Goal: Information Seeking & Learning: Compare options

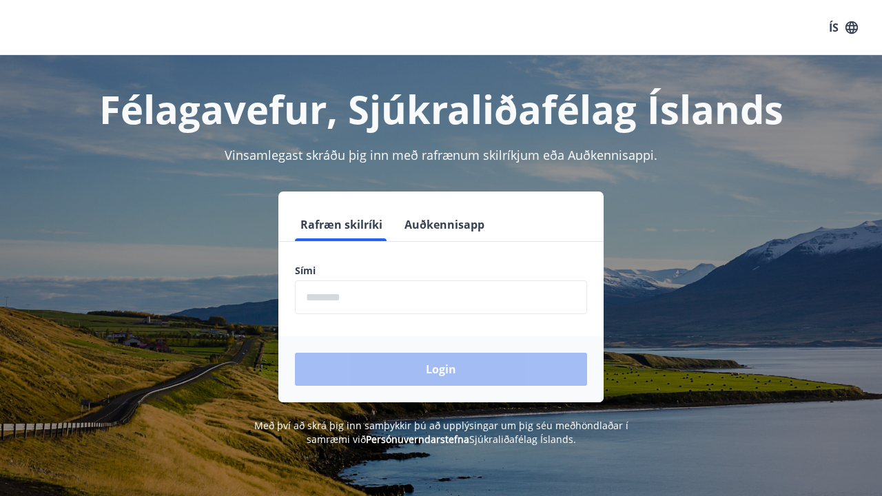
click at [436, 300] on input "phone" at bounding box center [441, 297] width 292 height 34
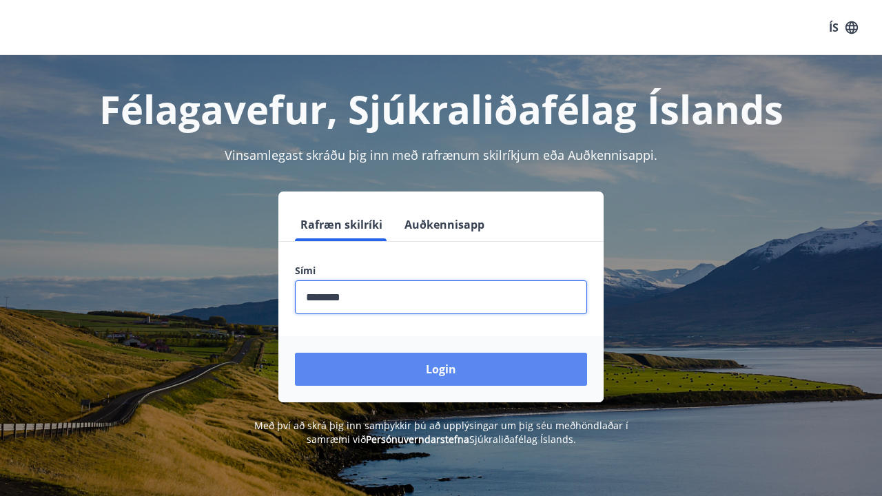
type input "********"
click at [451, 371] on button "Login" at bounding box center [441, 369] width 292 height 33
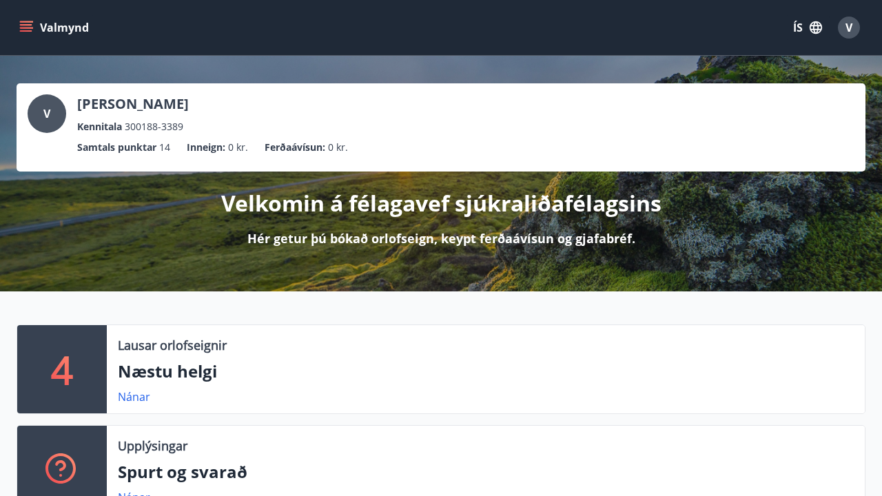
click at [28, 25] on icon "menu" at bounding box center [26, 24] width 12 height 1
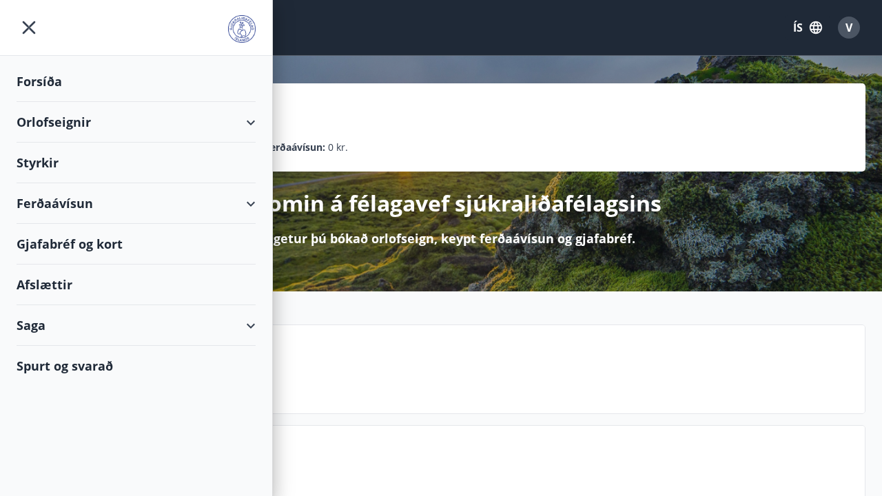
click at [139, 130] on div "Orlofseignir" at bounding box center [136, 122] width 239 height 41
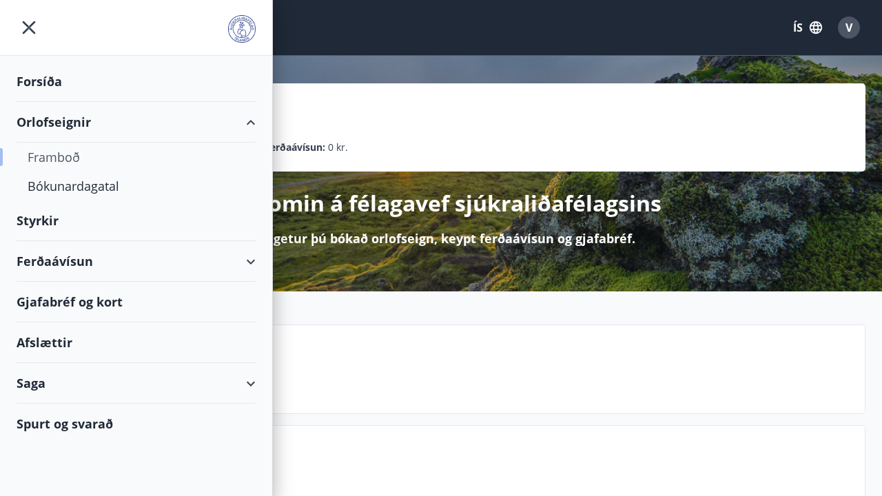
click at [63, 158] on div "Framboð" at bounding box center [136, 157] width 217 height 29
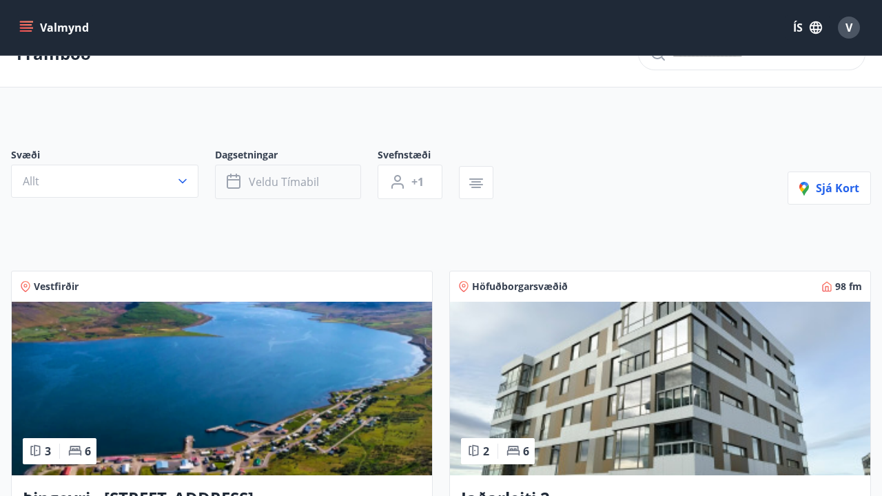
scroll to position [37, 0]
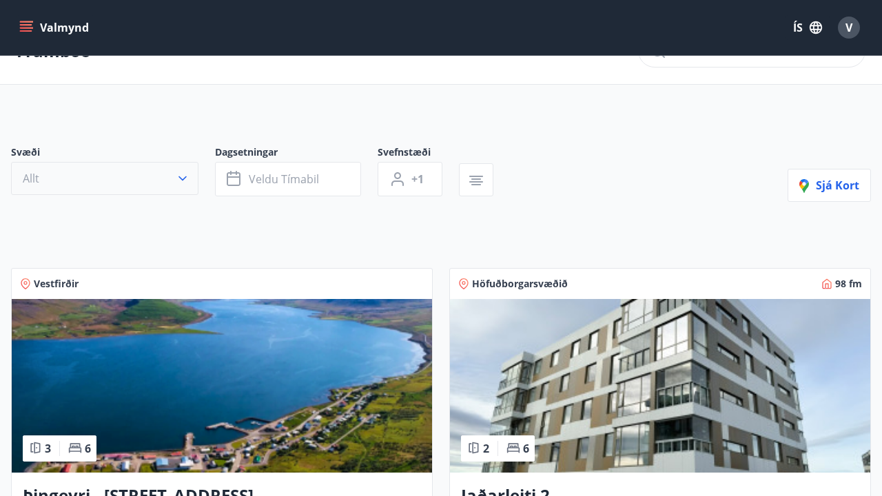
click at [163, 183] on button "Allt" at bounding box center [104, 178] width 187 height 33
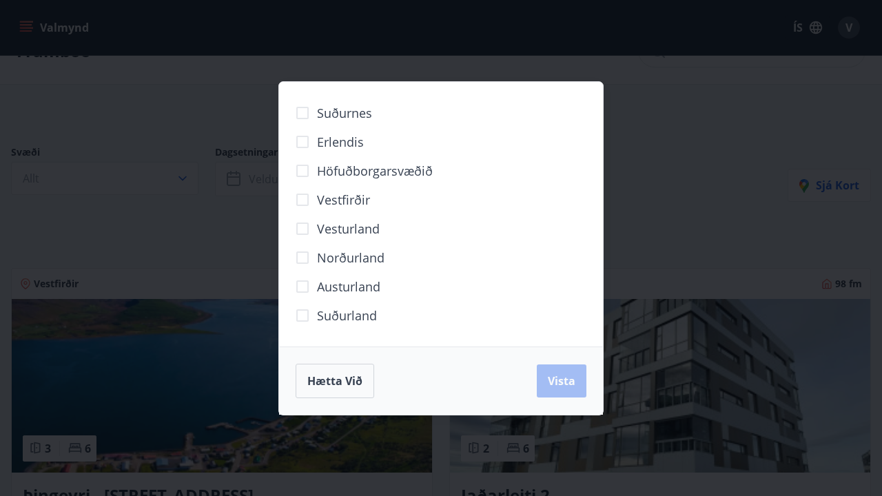
click at [335, 255] on span "Norðurland" at bounding box center [351, 258] width 68 height 18
click at [566, 380] on span "Vista" at bounding box center [562, 380] width 28 height 15
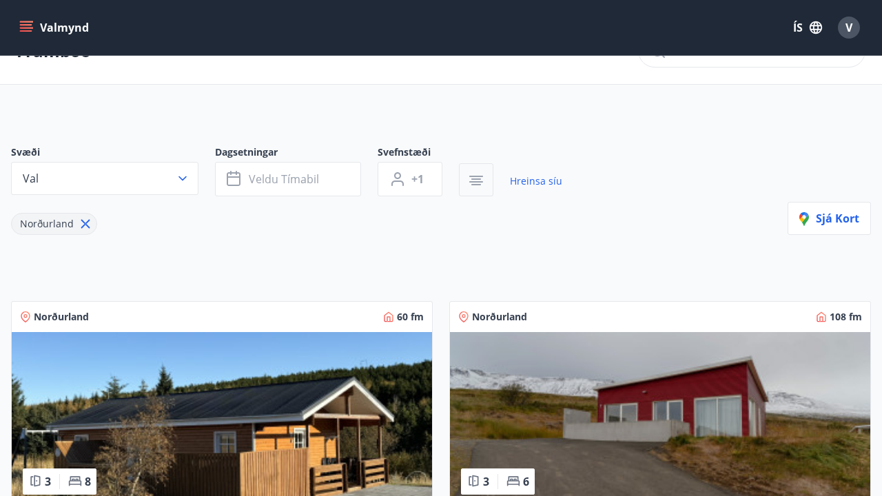
click at [478, 182] on icon "button" at bounding box center [476, 181] width 14 height 1
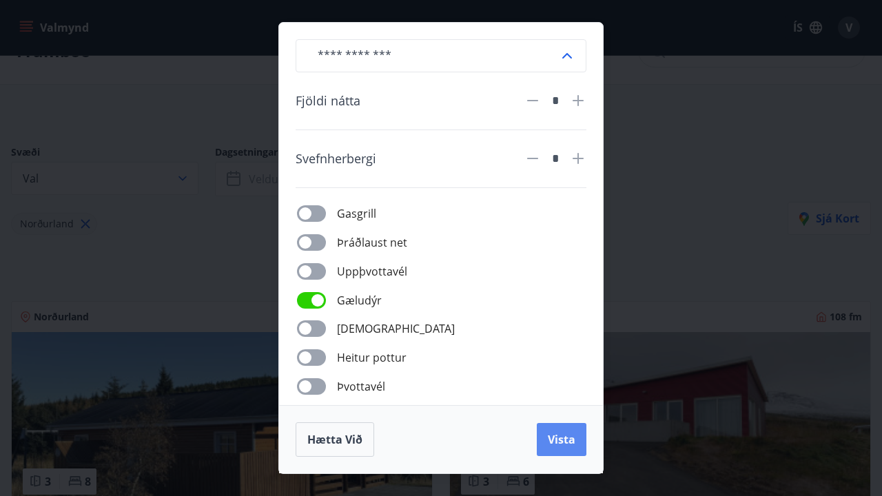
click at [559, 433] on span "Vista" at bounding box center [562, 439] width 28 height 15
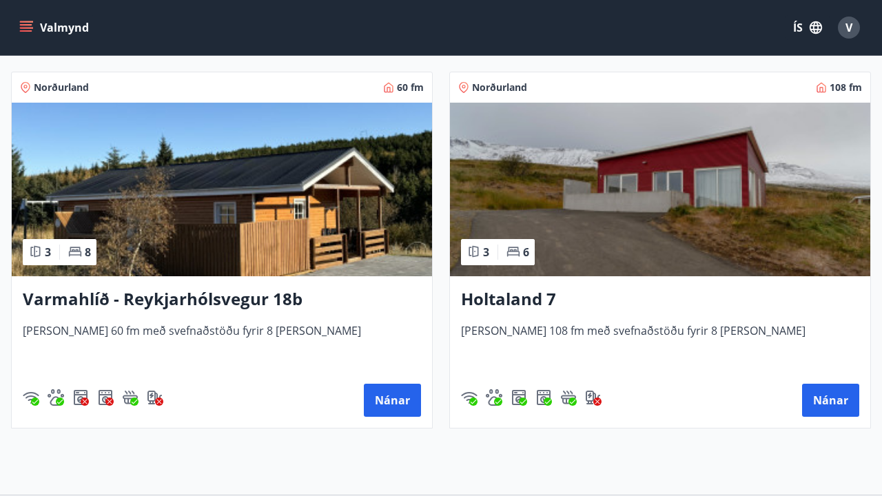
scroll to position [267, 0]
click at [825, 397] on button "Nánar" at bounding box center [830, 400] width 57 height 33
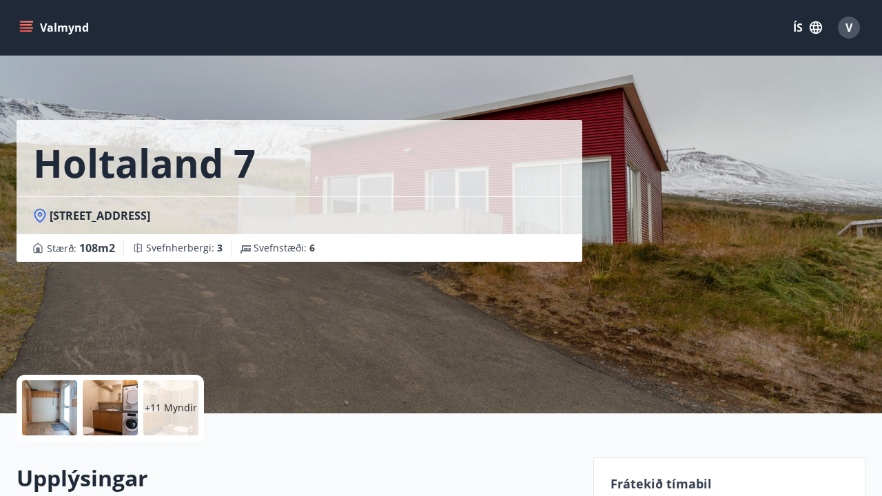
click at [184, 404] on p "+11 Myndir" at bounding box center [171, 408] width 52 height 14
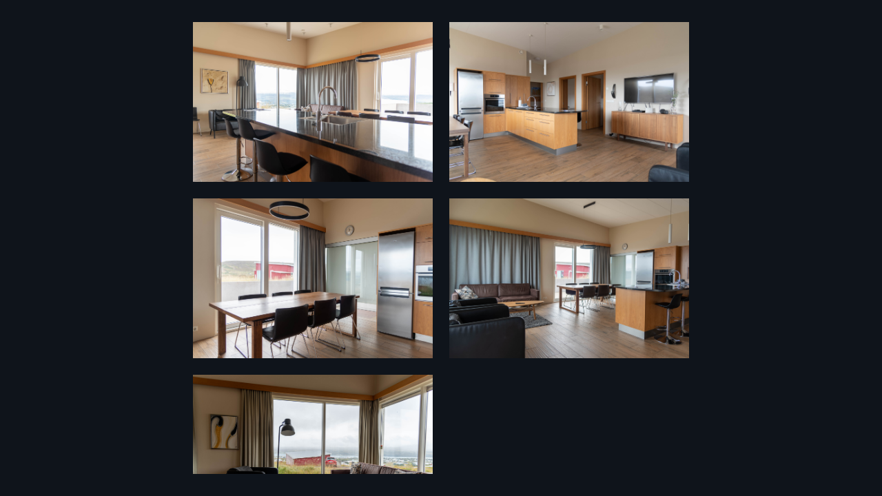
scroll to position [1114, 0]
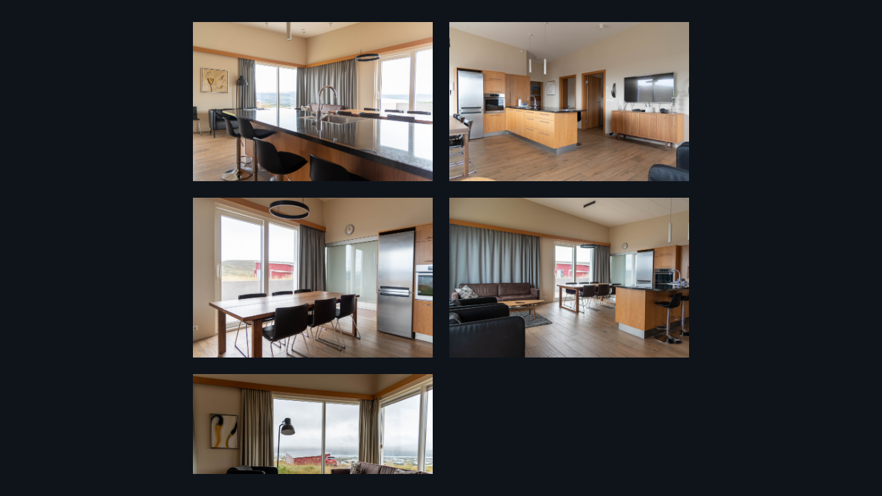
click at [339, 422] on img at bounding box center [313, 454] width 240 height 160
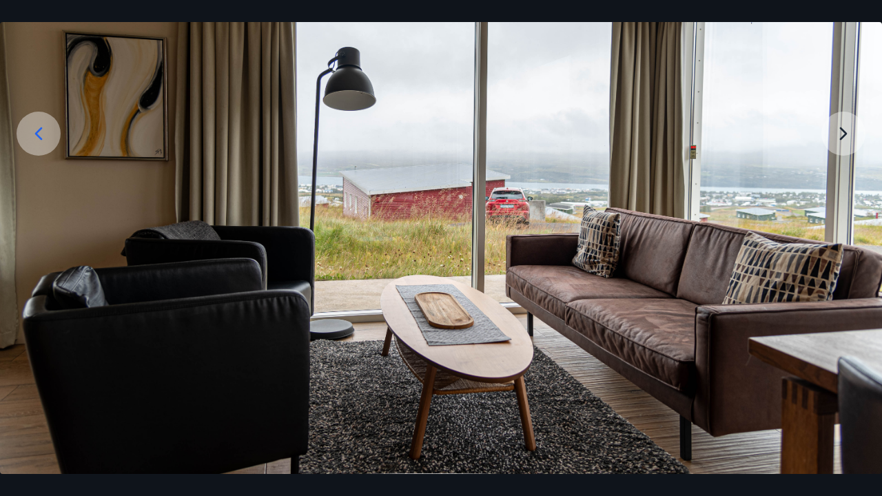
scroll to position [192, 0]
click at [823, 130] on img at bounding box center [441, 180] width 882 height 588
click at [849, 136] on img at bounding box center [441, 180] width 882 height 588
click at [34, 144] on icon at bounding box center [39, 134] width 22 height 22
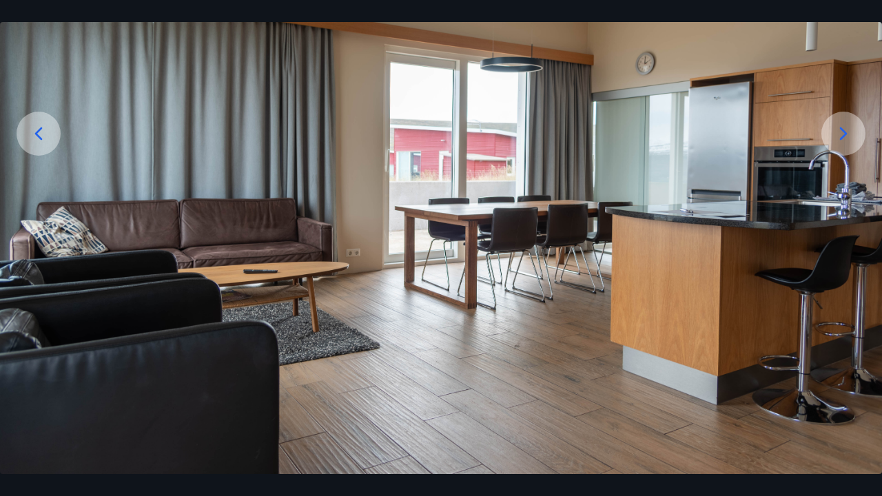
click at [34, 144] on icon at bounding box center [39, 134] width 22 height 22
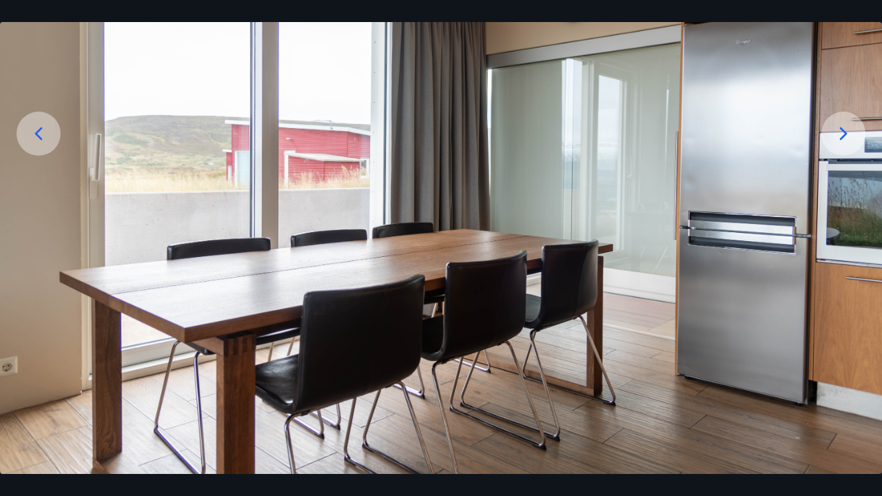
click at [34, 144] on icon at bounding box center [39, 134] width 22 height 22
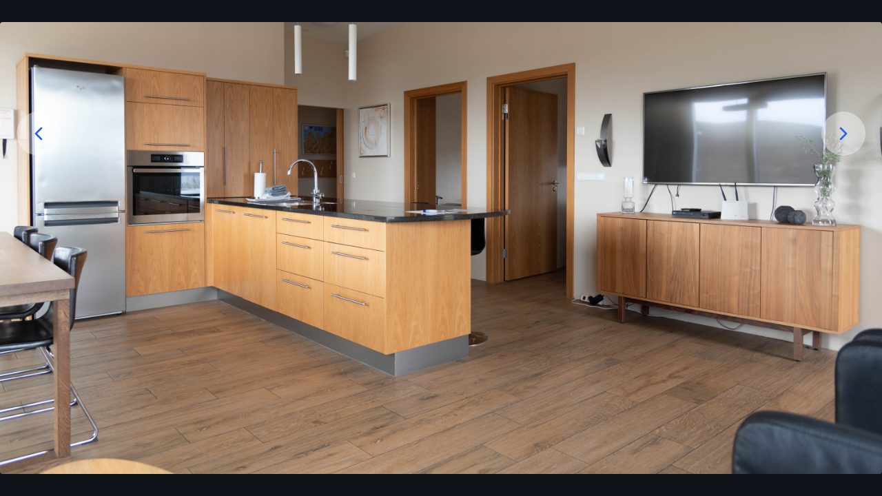
click at [851, 127] on icon at bounding box center [843, 134] width 22 height 22
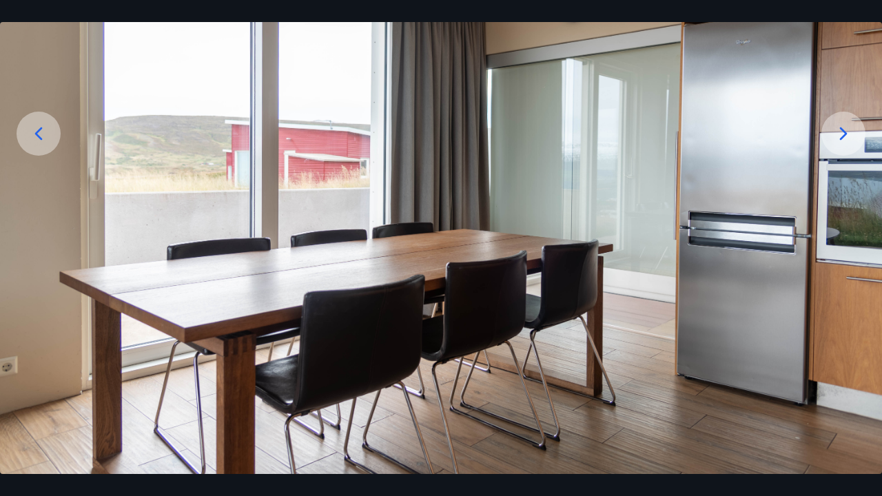
click at [51, 141] on div at bounding box center [39, 134] width 44 height 44
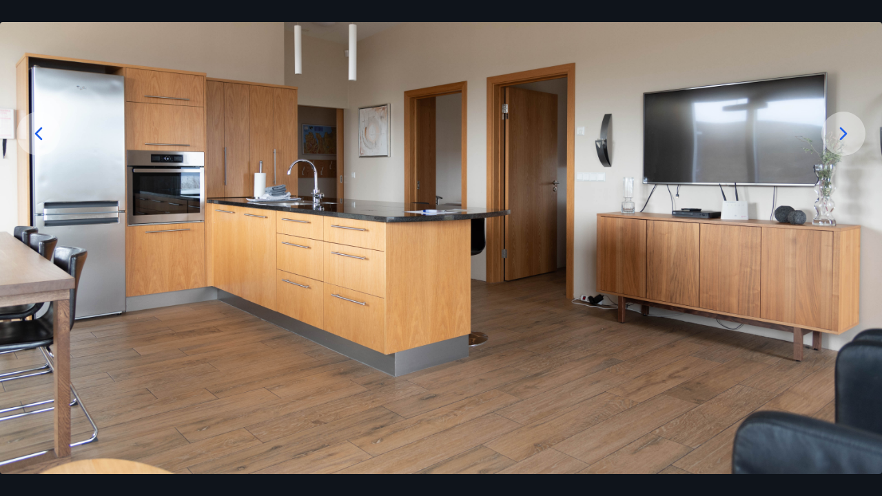
click at [51, 141] on div at bounding box center [39, 134] width 44 height 44
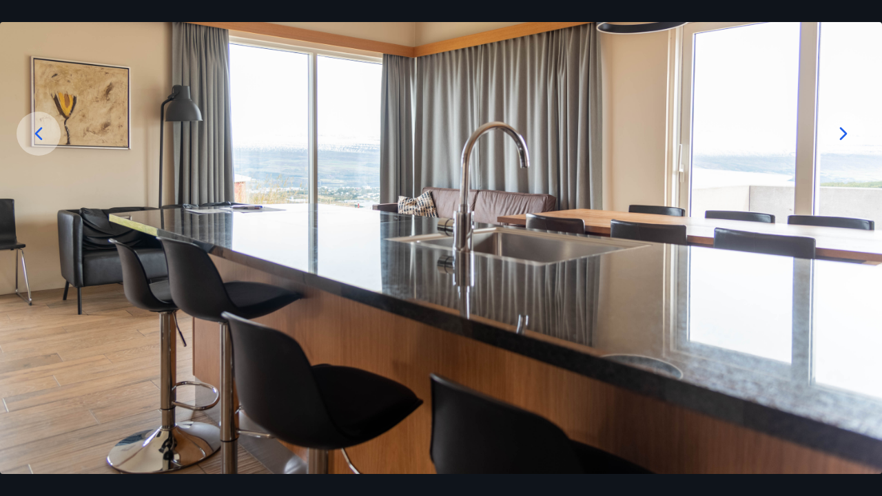
click at [51, 141] on div at bounding box center [39, 134] width 44 height 44
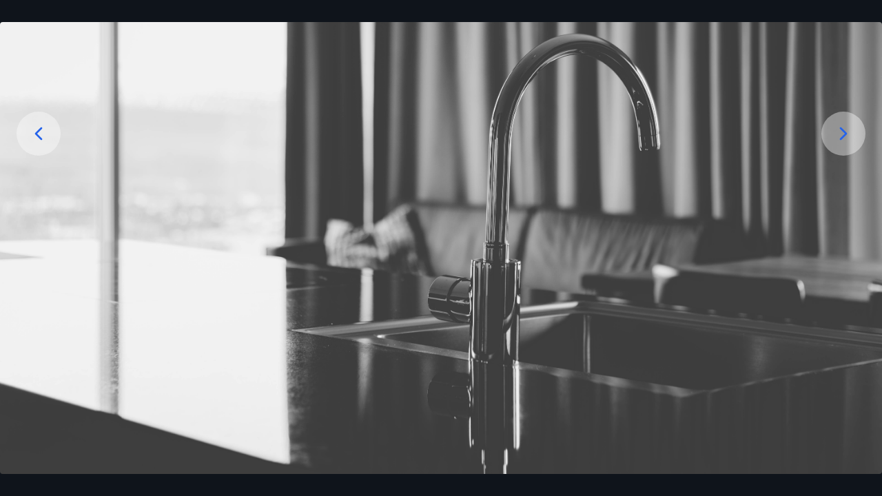
click at [51, 141] on div at bounding box center [39, 134] width 44 height 44
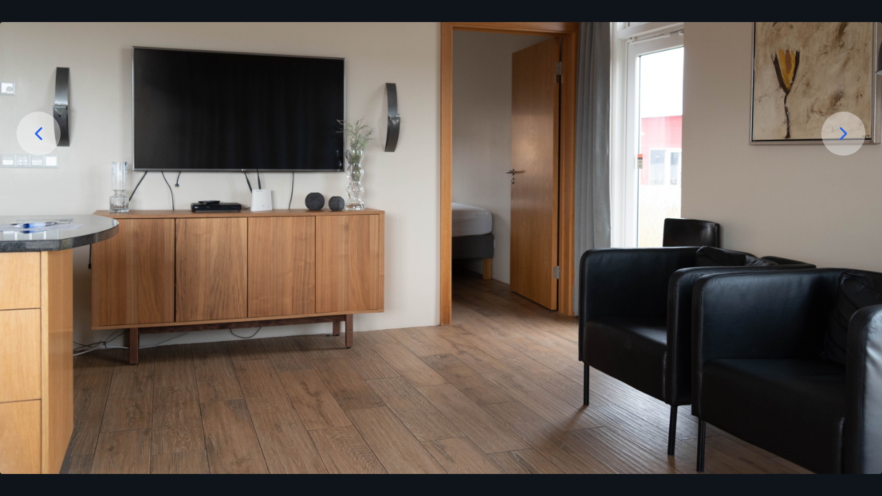
click at [51, 141] on div at bounding box center [39, 134] width 44 height 44
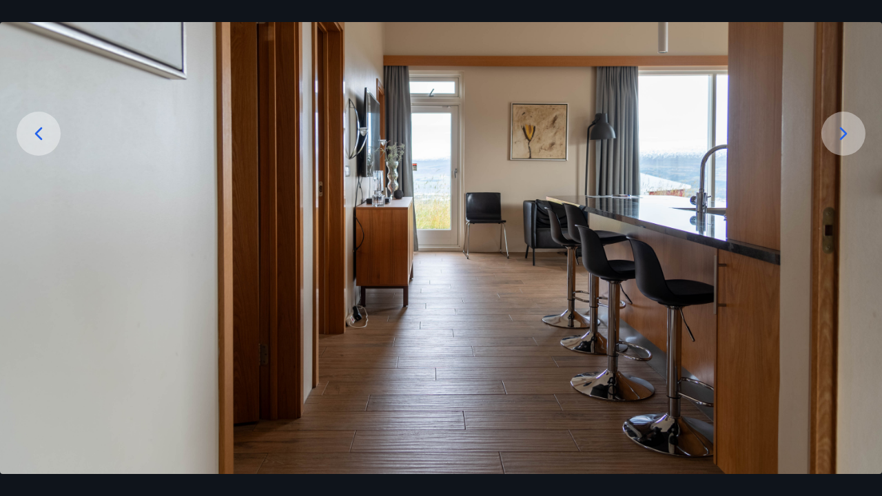
click at [51, 141] on div at bounding box center [39, 134] width 44 height 44
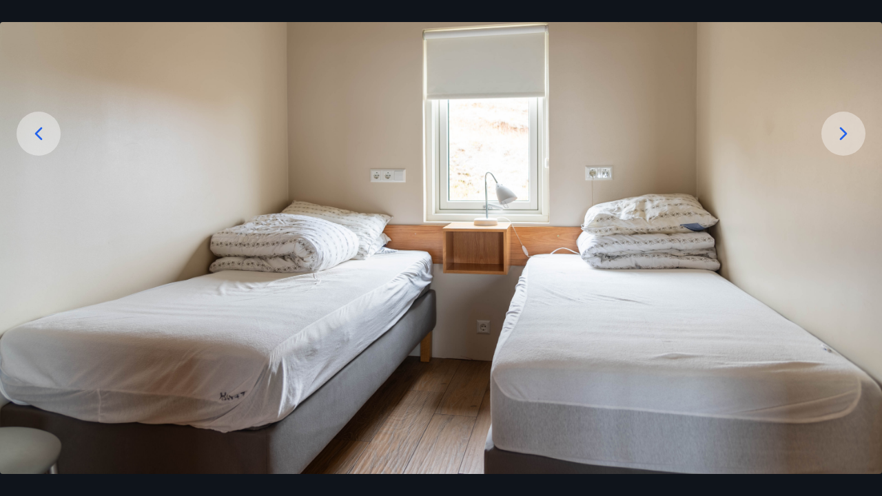
click at [51, 141] on div at bounding box center [39, 134] width 44 height 44
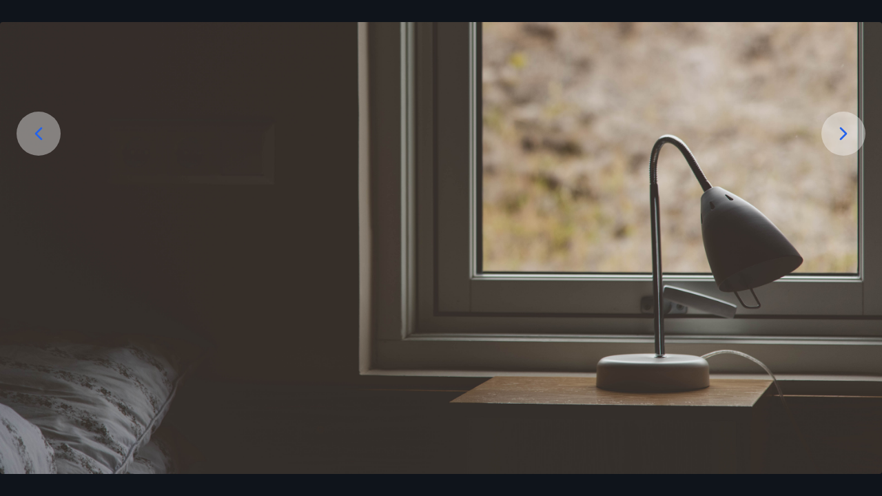
click at [51, 141] on div at bounding box center [39, 134] width 44 height 44
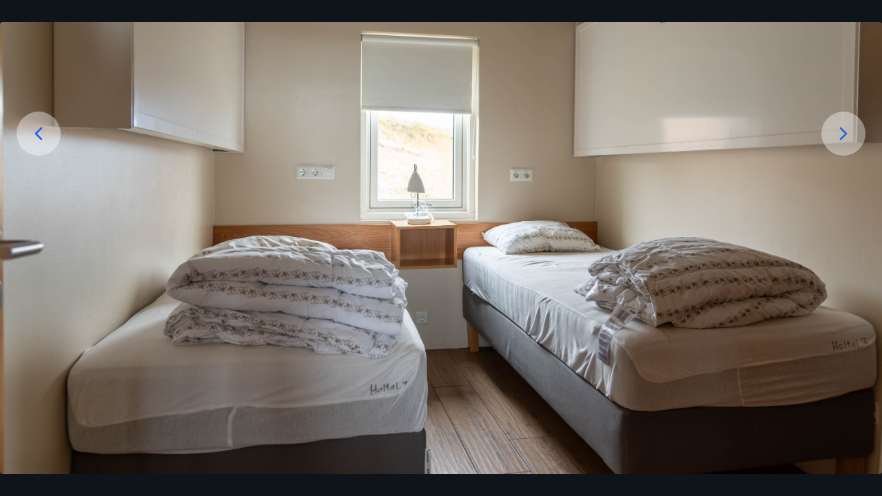
click at [51, 141] on div at bounding box center [39, 134] width 44 height 44
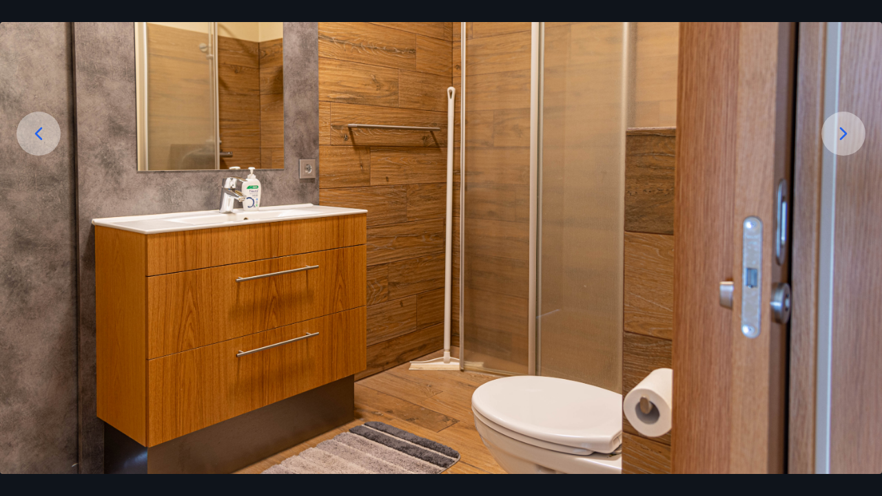
click at [51, 141] on div at bounding box center [39, 134] width 44 height 44
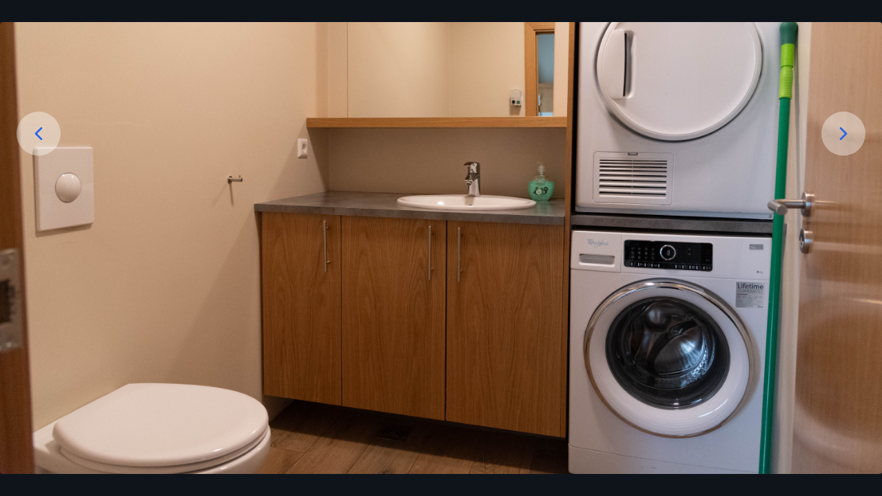
click at [51, 141] on div at bounding box center [39, 134] width 44 height 44
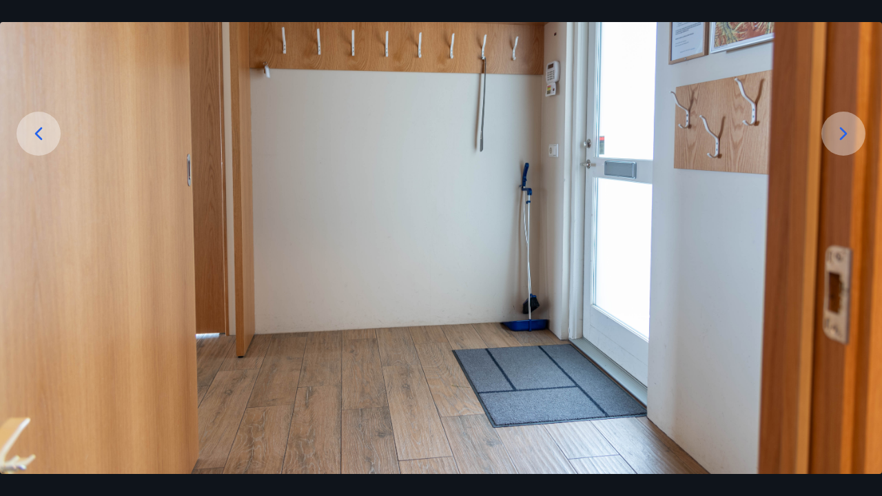
click at [51, 141] on div at bounding box center [39, 134] width 44 height 44
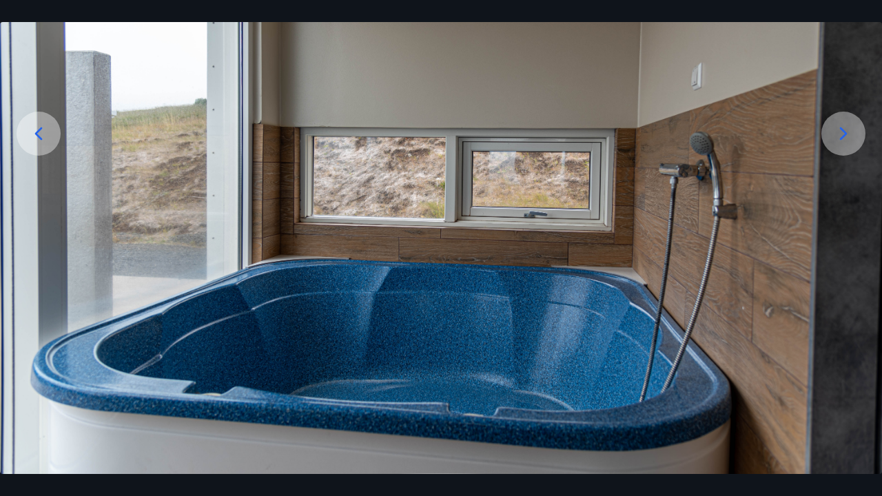
click at [51, 141] on div at bounding box center [39, 134] width 44 height 44
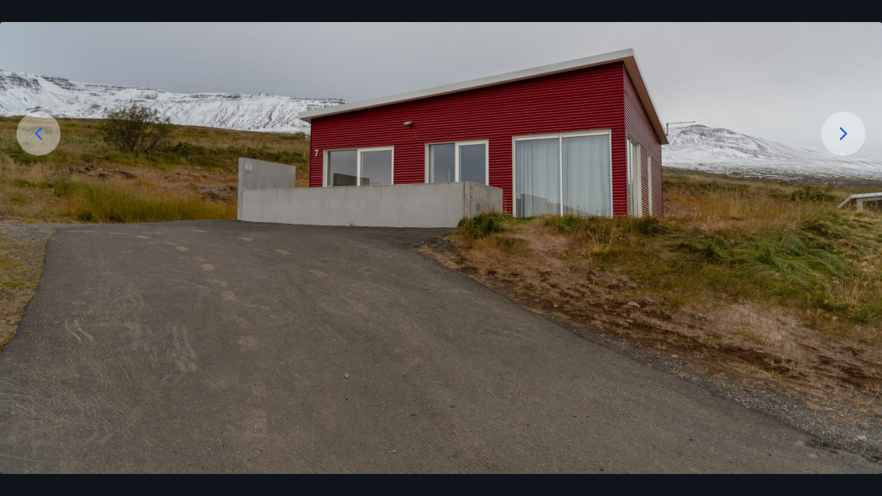
click at [51, 141] on div at bounding box center [39, 134] width 44 height 44
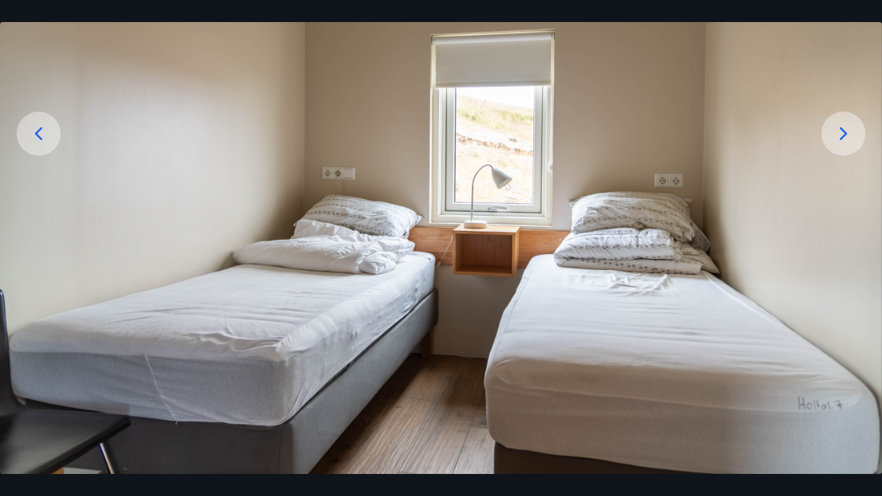
click at [51, 141] on div at bounding box center [39, 134] width 44 height 44
click at [43, 127] on icon at bounding box center [39, 134] width 22 height 22
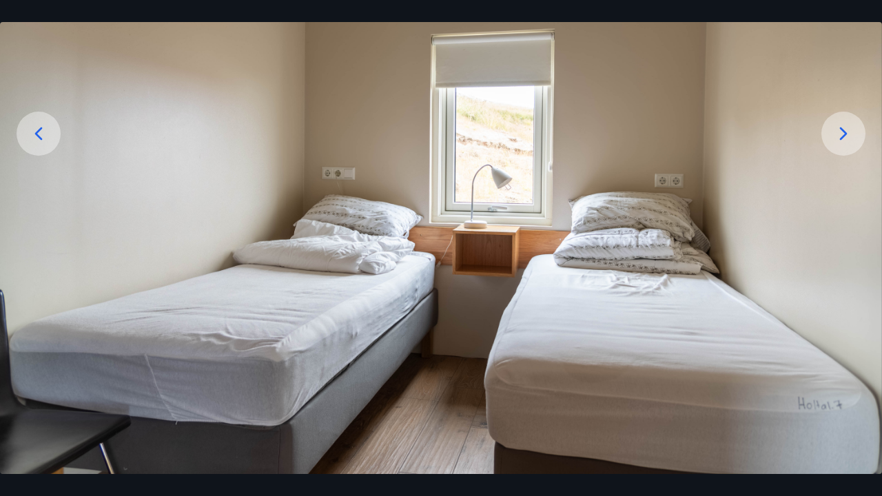
click at [43, 127] on icon at bounding box center [39, 134] width 22 height 22
click at [224, 14] on div "1 af 17" at bounding box center [441, 248] width 882 height 496
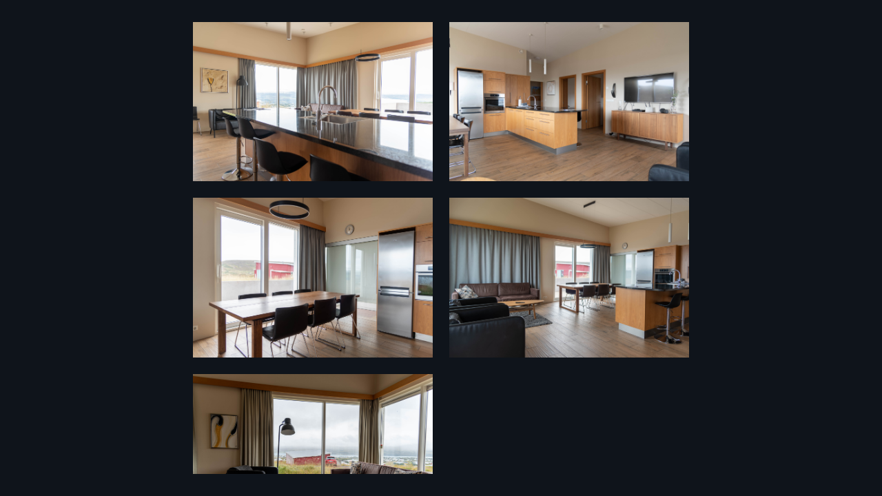
click at [123, 87] on div "17 Myndir" at bounding box center [441, 248] width 882 height 452
click at [116, 97] on div "17 Myndir" at bounding box center [441, 248] width 882 height 452
click at [102, 118] on div "17 Myndir" at bounding box center [441, 248] width 882 height 452
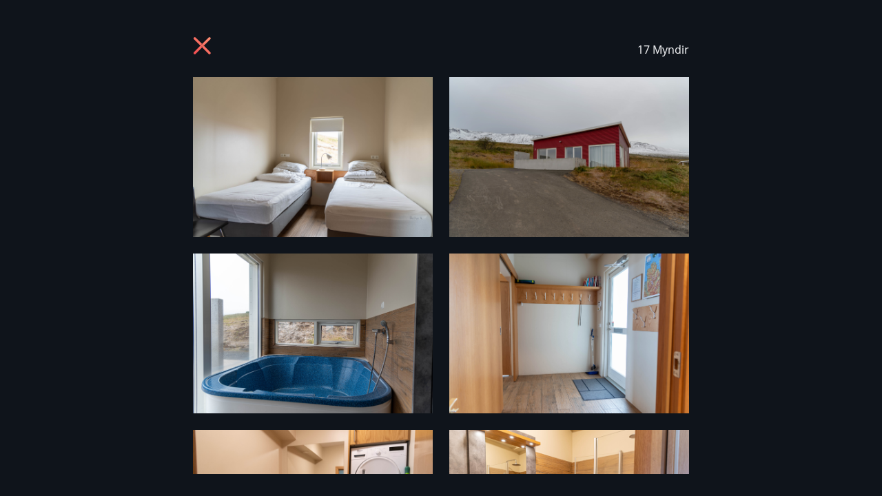
scroll to position [0, 0]
click at [205, 44] on icon at bounding box center [202, 45] width 17 height 17
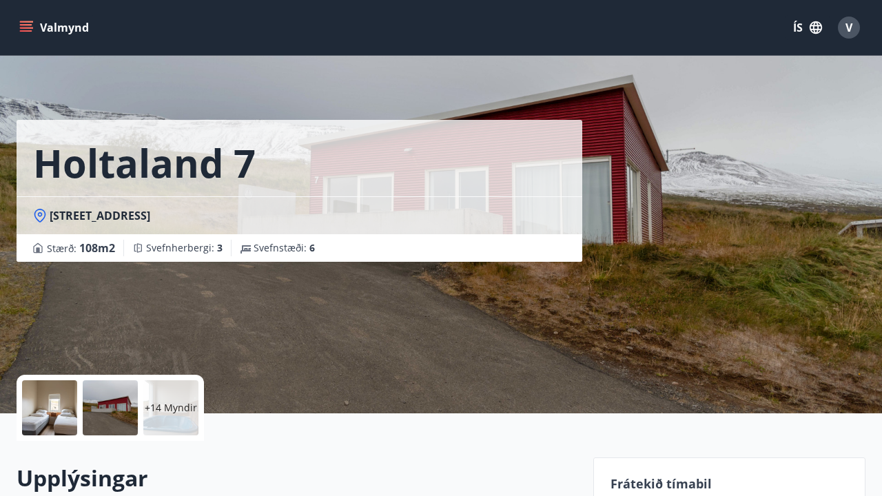
click at [37, 23] on button "Valmynd" at bounding box center [56, 27] width 78 height 25
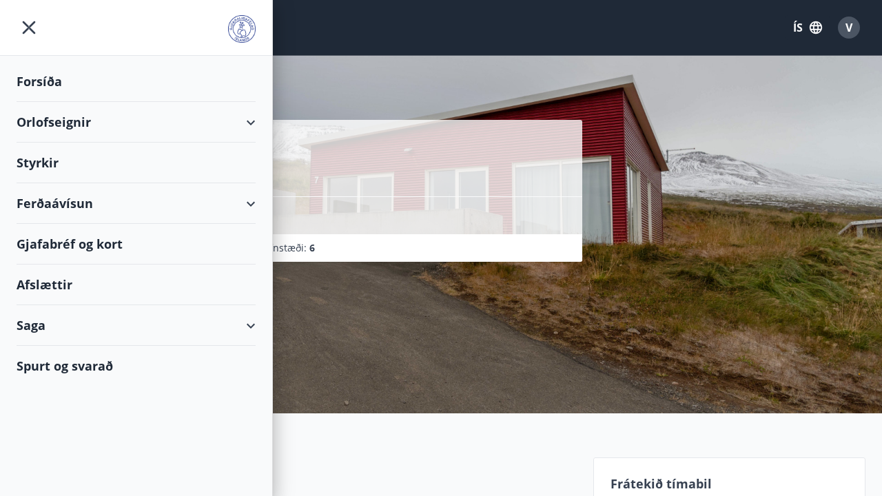
click at [141, 117] on div "Orlofseignir" at bounding box center [136, 122] width 239 height 41
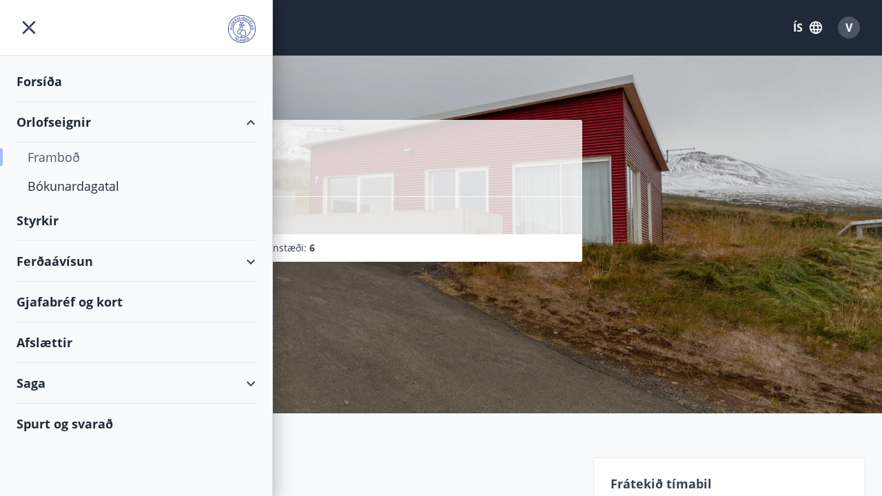
click at [76, 165] on div "Framboð" at bounding box center [136, 157] width 217 height 29
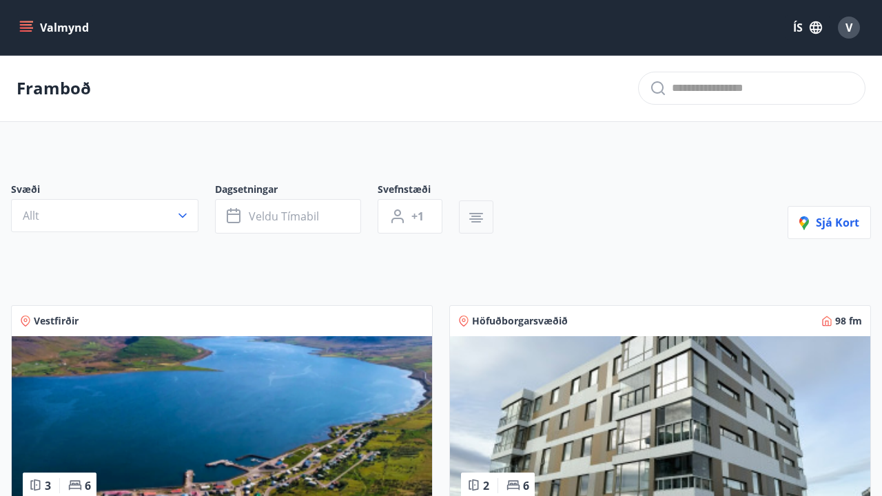
click at [473, 220] on icon "button" at bounding box center [476, 218] width 14 height 1
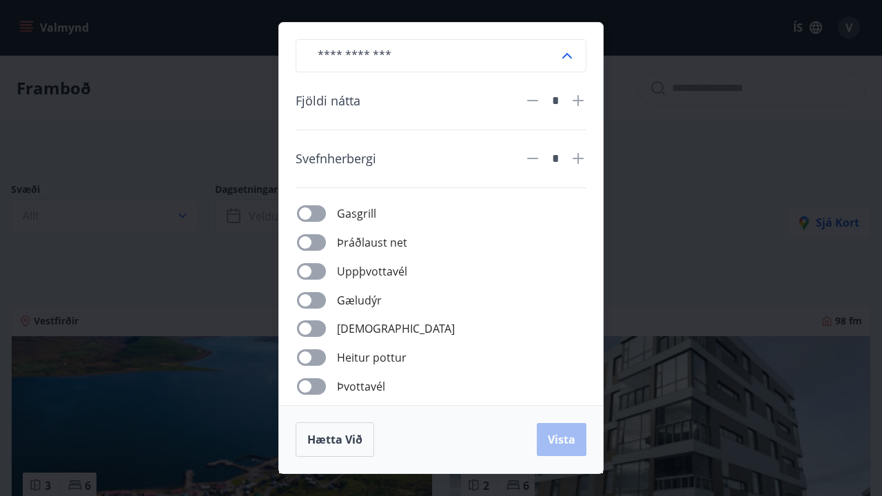
click at [324, 304] on span at bounding box center [311, 300] width 29 height 17
click at [563, 449] on button "Vista" at bounding box center [562, 439] width 50 height 33
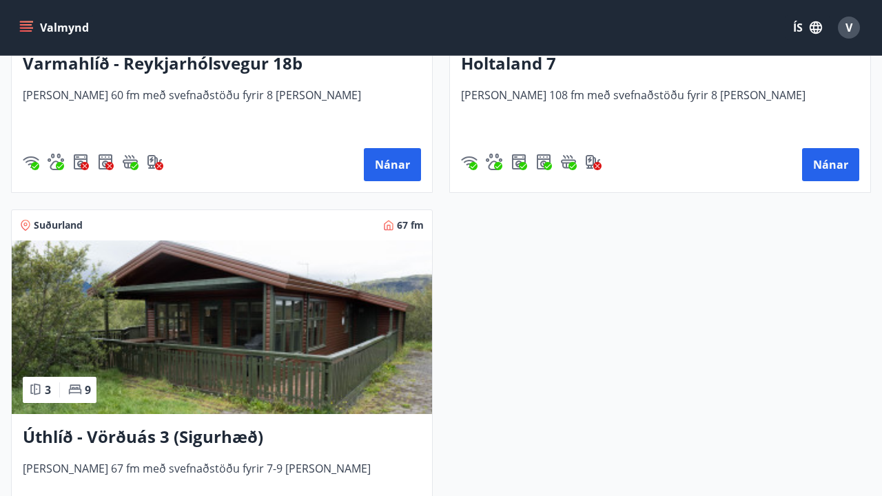
scroll to position [513, 0]
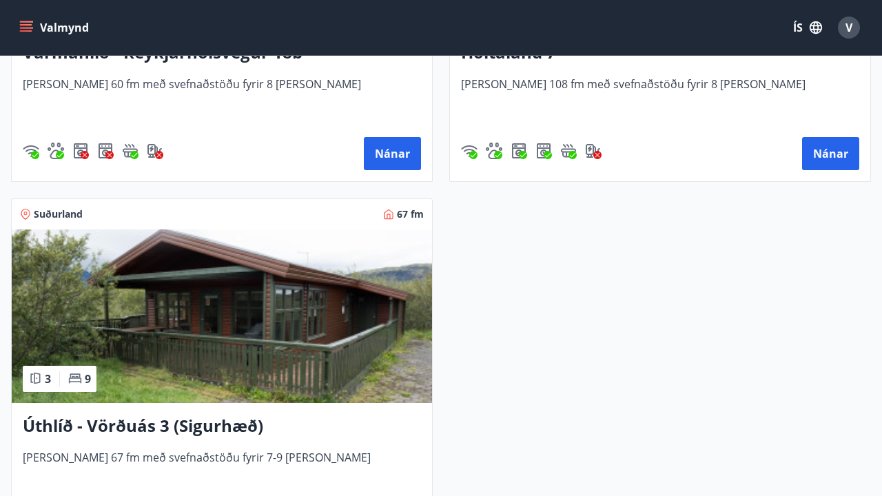
click at [315, 382] on img at bounding box center [222, 316] width 420 height 174
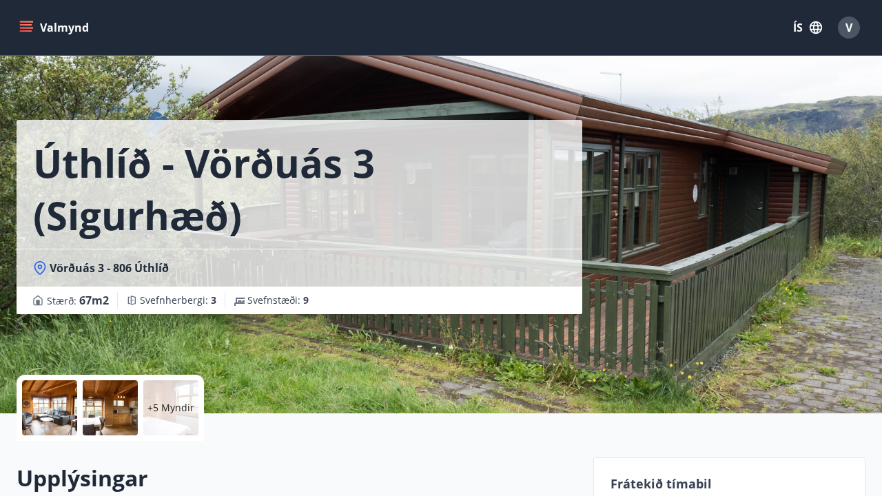
click at [187, 414] on p "+5 Myndir" at bounding box center [170, 408] width 47 height 14
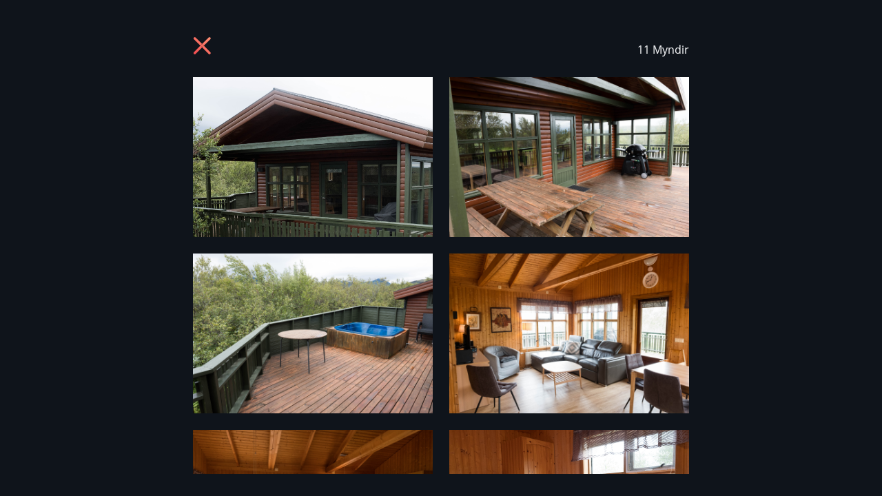
click at [323, 166] on img at bounding box center [313, 157] width 240 height 160
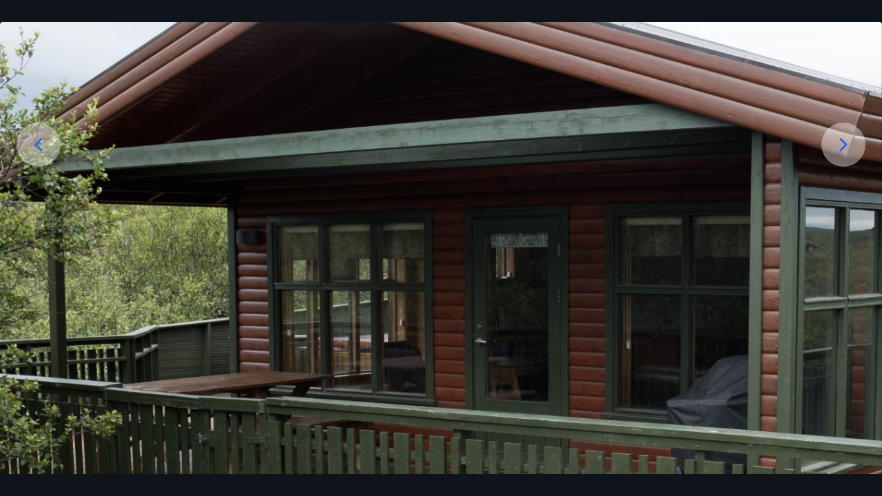
scroll to position [181, 0]
click at [838, 150] on icon at bounding box center [843, 144] width 22 height 22
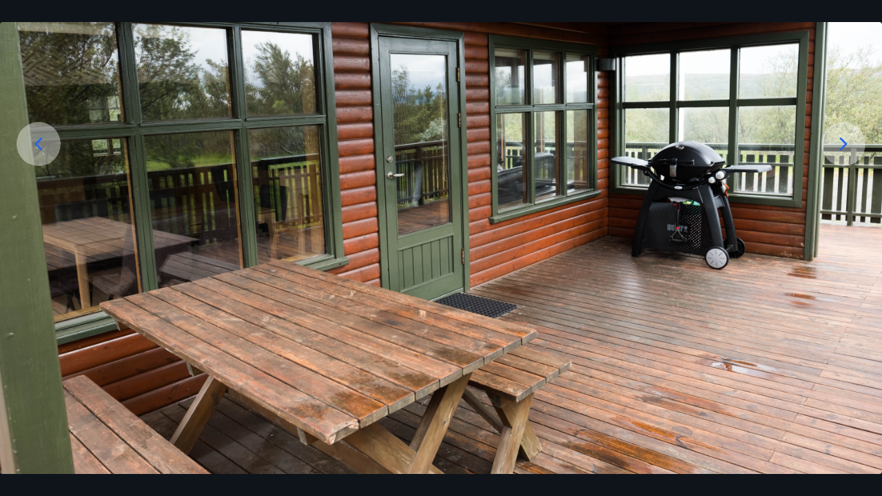
click at [838, 150] on icon at bounding box center [843, 144] width 22 height 22
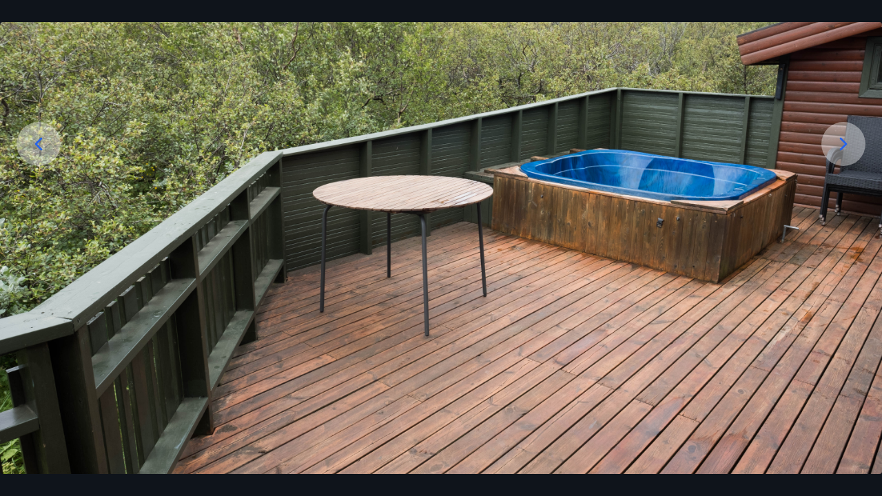
click at [835, 152] on icon at bounding box center [843, 144] width 22 height 22
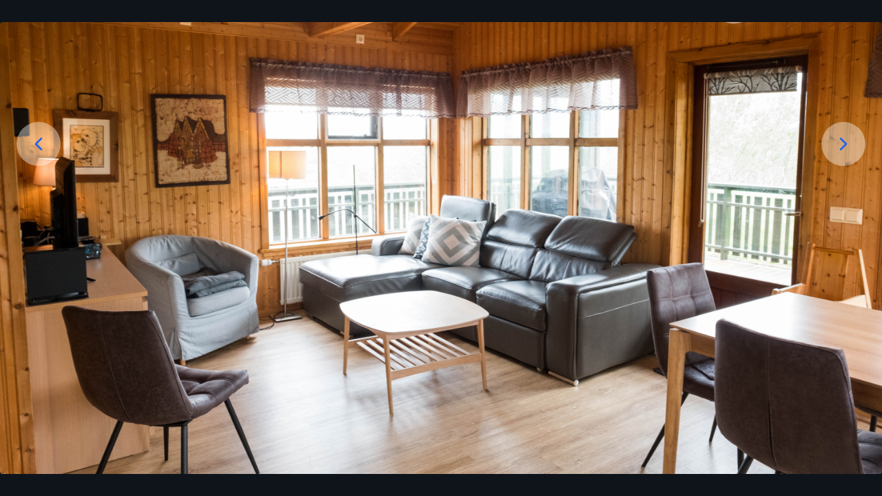
click at [835, 152] on icon at bounding box center [843, 144] width 22 height 22
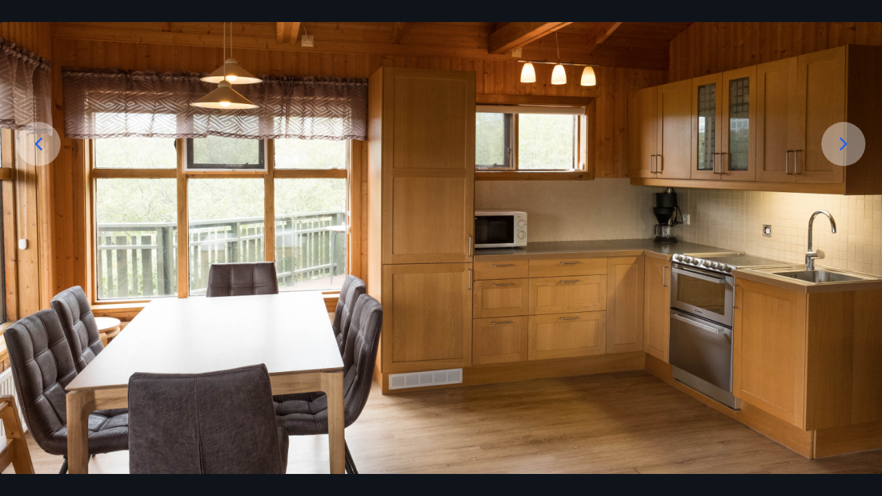
click at [845, 143] on icon at bounding box center [844, 144] width 8 height 13
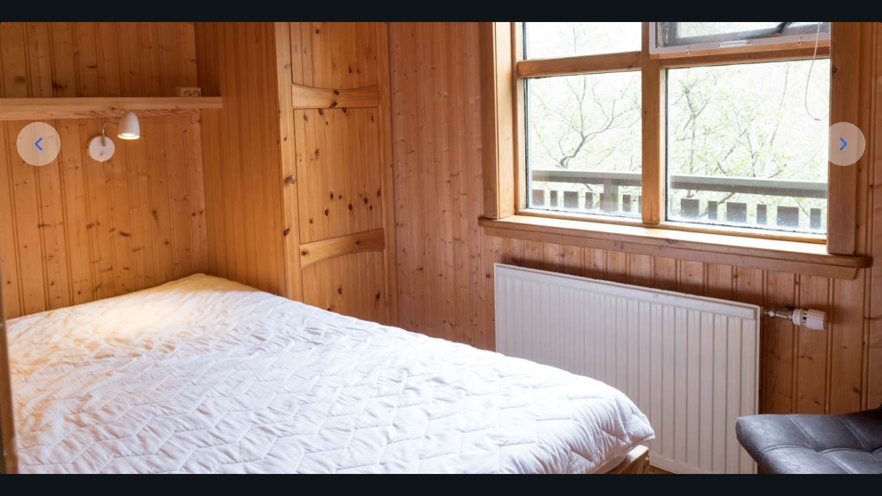
click at [845, 143] on icon at bounding box center [844, 144] width 8 height 13
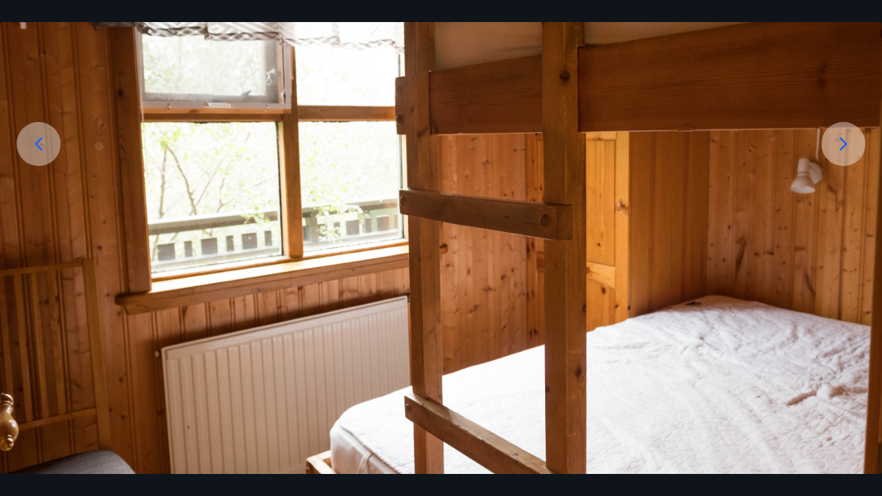
click at [845, 143] on icon at bounding box center [844, 144] width 8 height 13
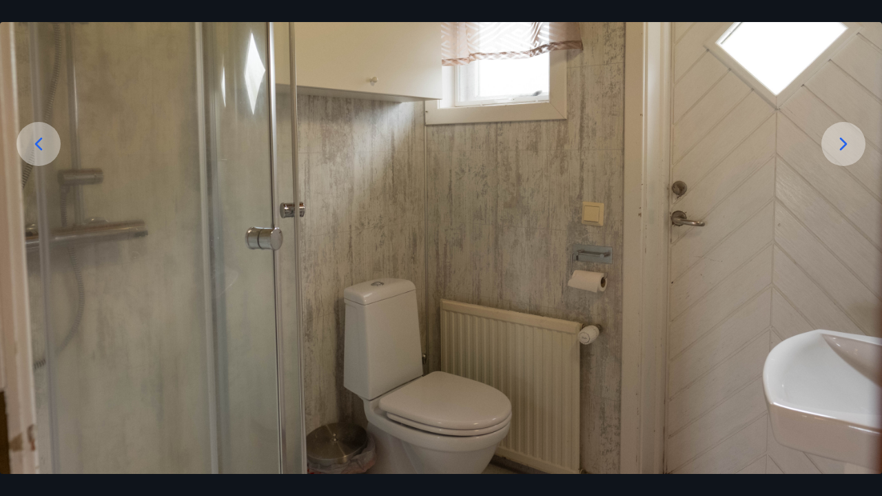
click at [29, 149] on icon at bounding box center [39, 144] width 22 height 22
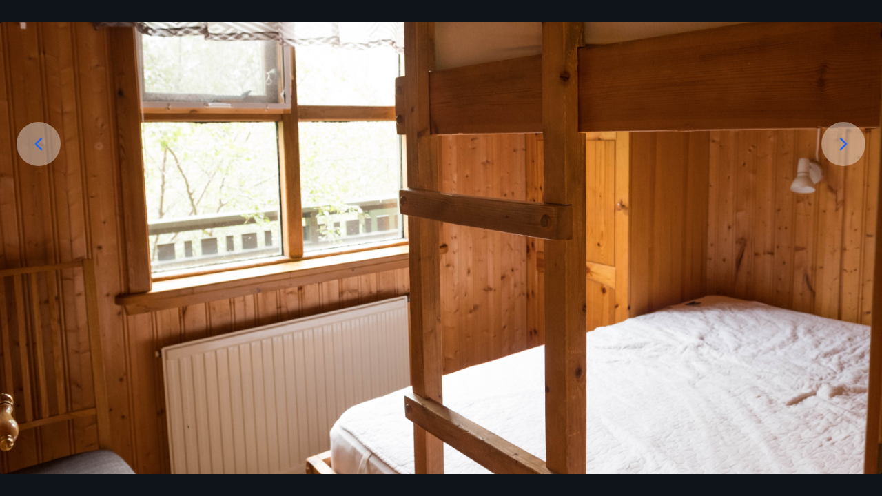
click at [846, 152] on icon at bounding box center [843, 144] width 22 height 22
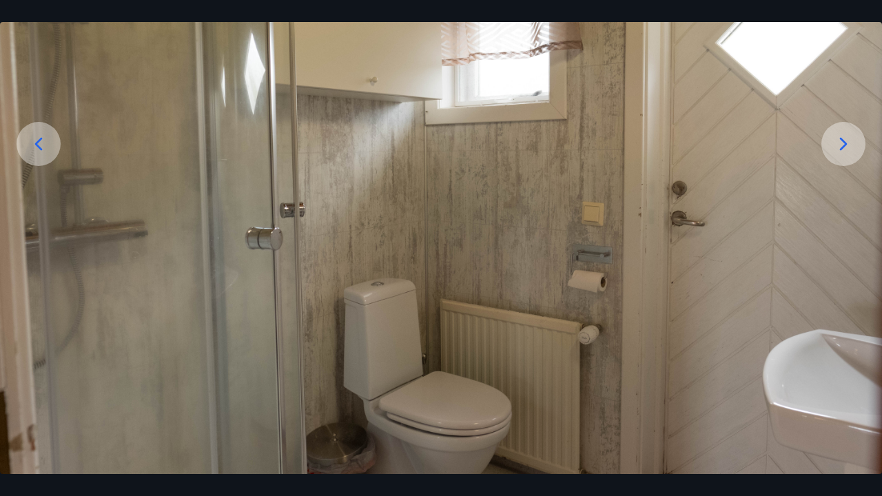
click at [740, 214] on img at bounding box center [441, 190] width 882 height 588
click at [847, 143] on icon at bounding box center [843, 144] width 22 height 22
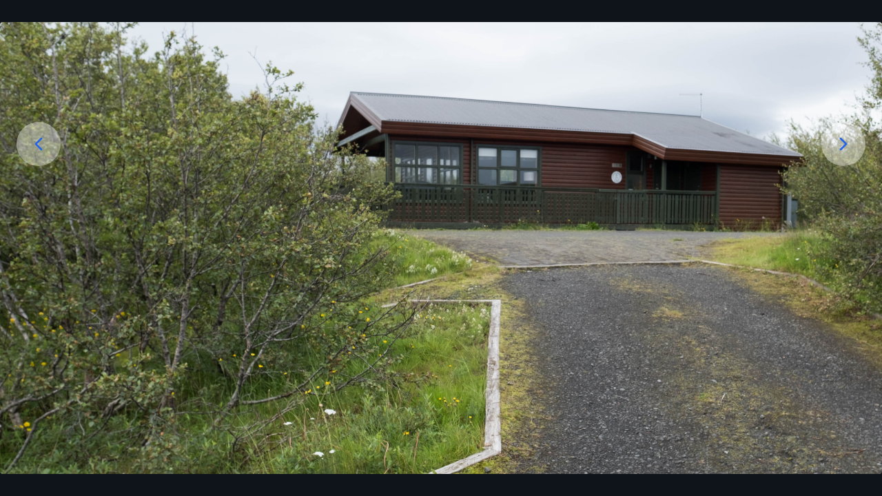
click at [851, 142] on icon at bounding box center [843, 144] width 22 height 22
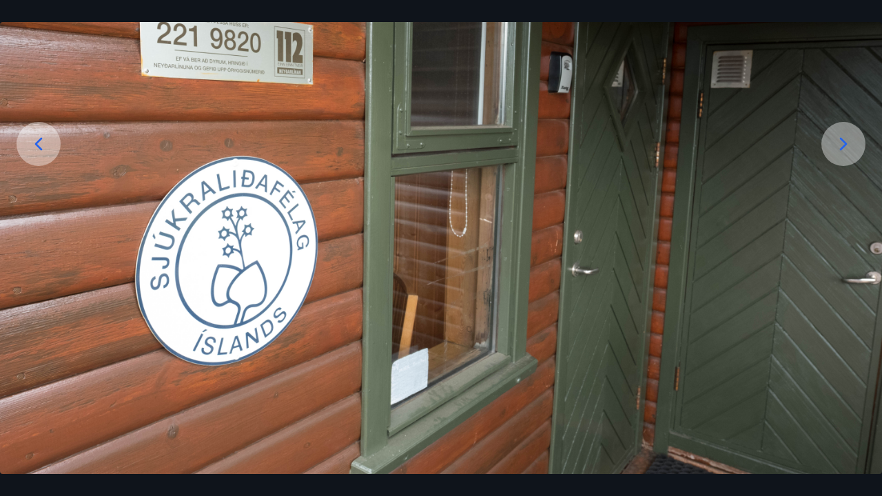
click at [851, 142] on icon at bounding box center [843, 144] width 22 height 22
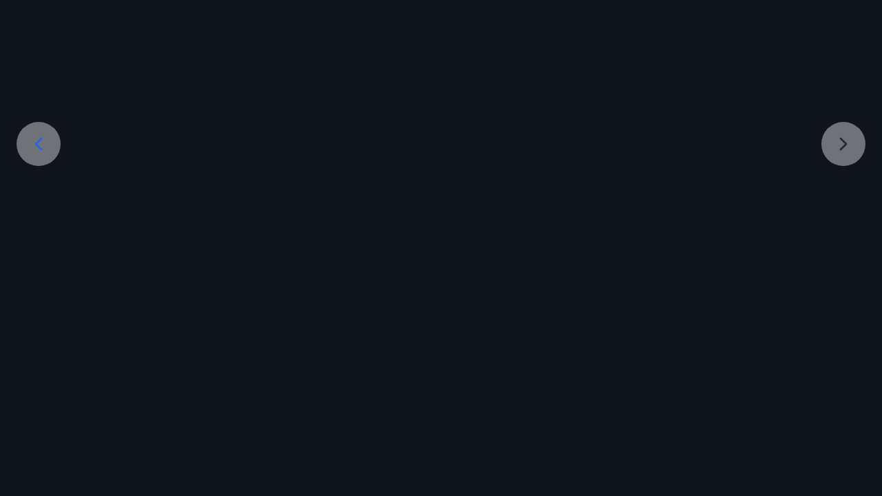
scroll to position [162, 0]
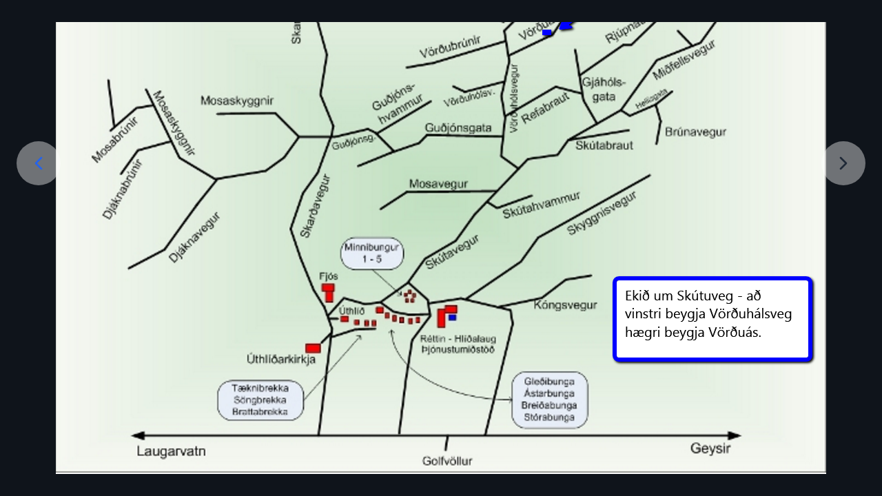
click at [854, 161] on div at bounding box center [441, 194] width 882 height 559
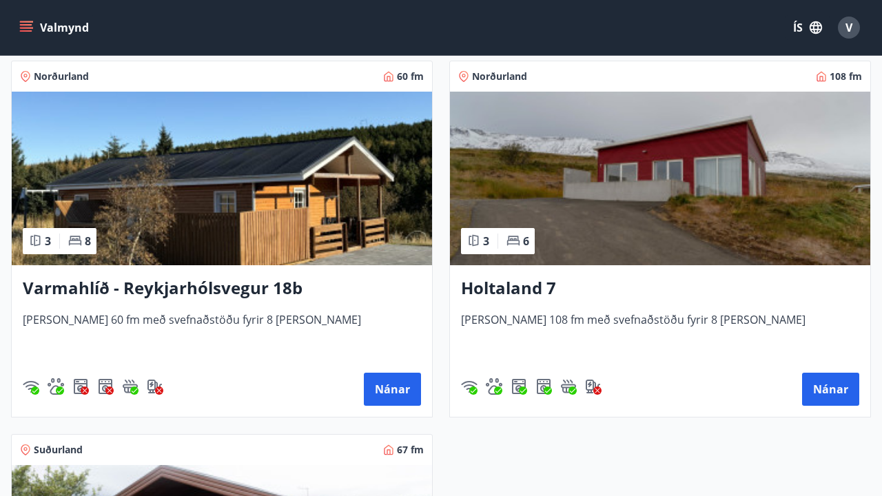
scroll to position [279, 0]
